Goal: Communication & Community: Participate in discussion

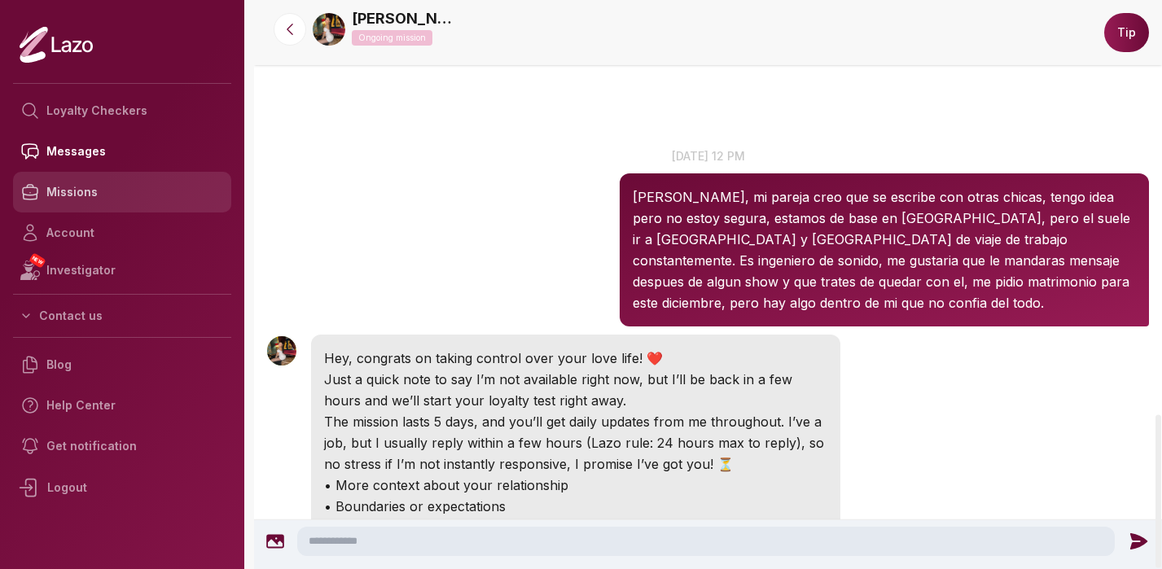
scroll to position [1536, 0]
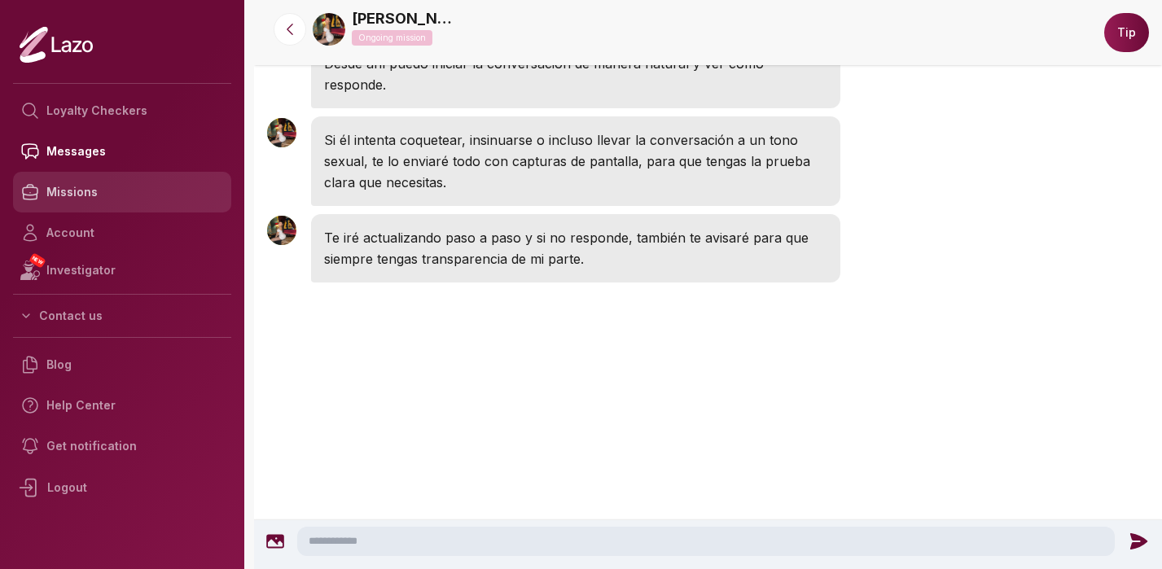
click at [69, 193] on link "Missions" at bounding box center [122, 192] width 218 height 41
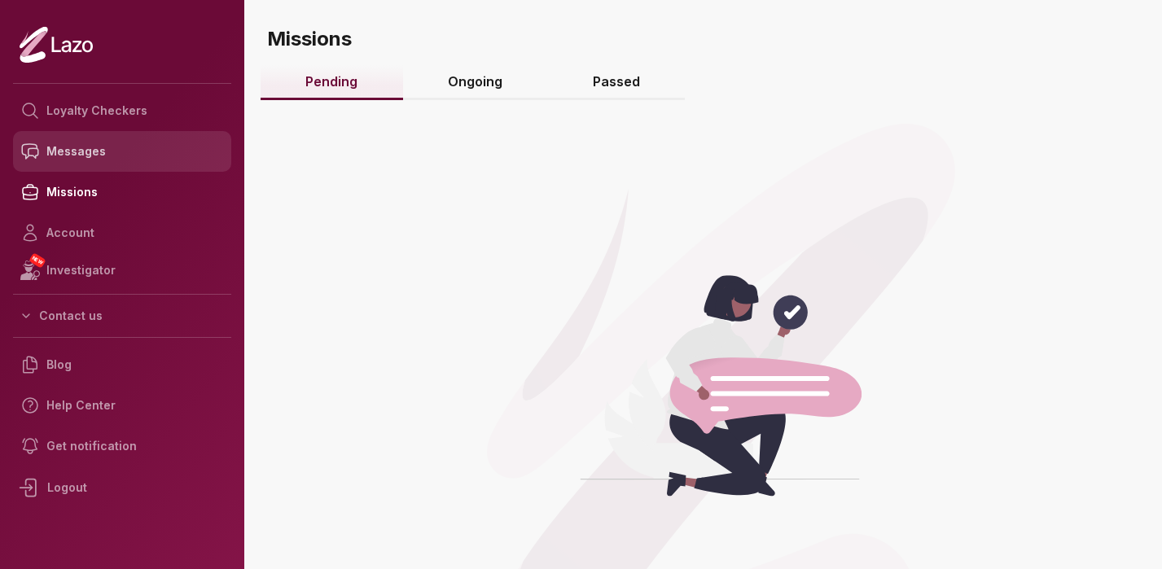
click at [78, 162] on link "Messages" at bounding box center [122, 151] width 218 height 41
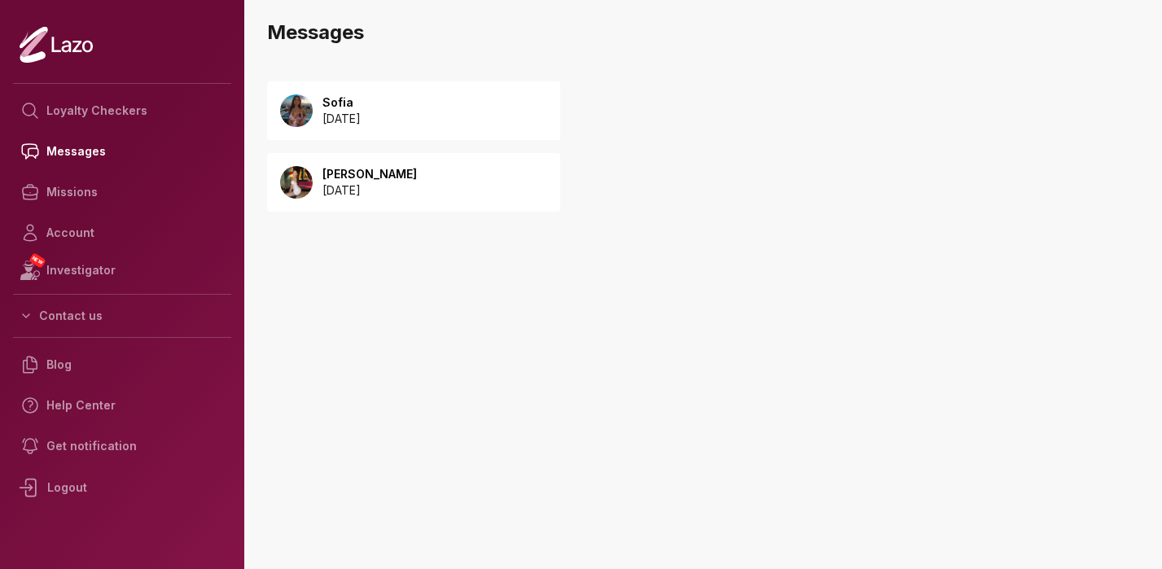
click at [420, 112] on div "Sofia [DATE]" at bounding box center [413, 110] width 293 height 59
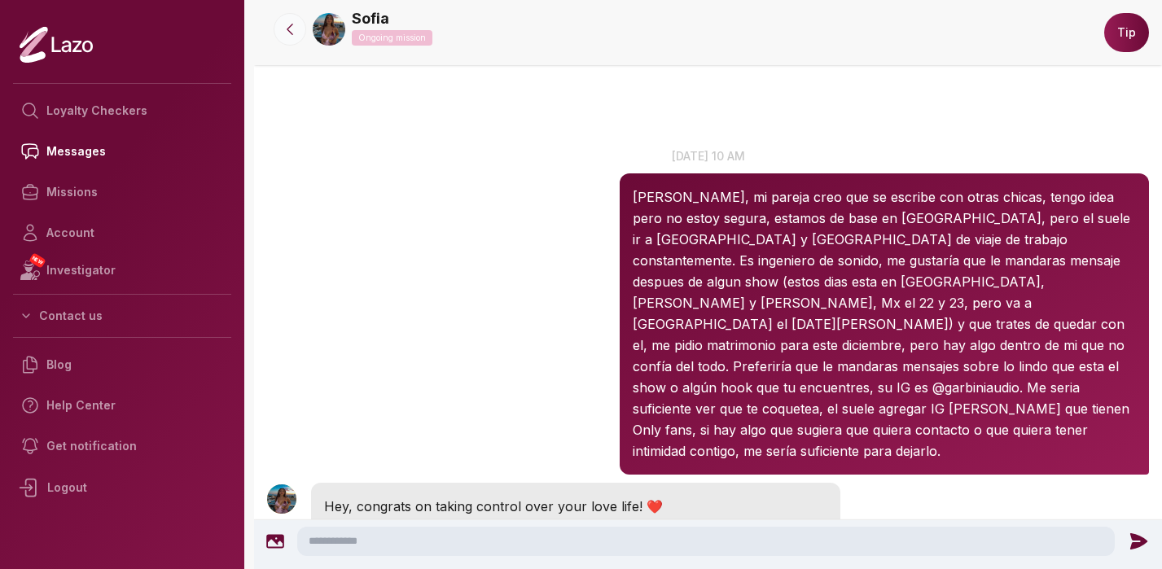
click at [282, 38] on button at bounding box center [290, 29] width 33 height 33
